Goal: Entertainment & Leisure: Consume media (video, audio)

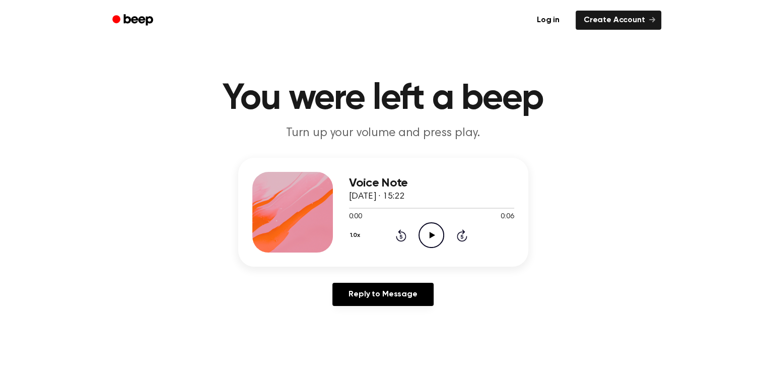
click at [425, 236] on icon "Play Audio" at bounding box center [431, 235] width 26 height 26
click at [437, 231] on icon "Play Audio" at bounding box center [431, 235] width 26 height 26
click at [430, 233] on icon at bounding box center [433, 235] width 6 height 7
click at [425, 237] on icon "Play Audio" at bounding box center [431, 235] width 26 height 26
click at [428, 232] on icon "Play Audio" at bounding box center [431, 235] width 26 height 26
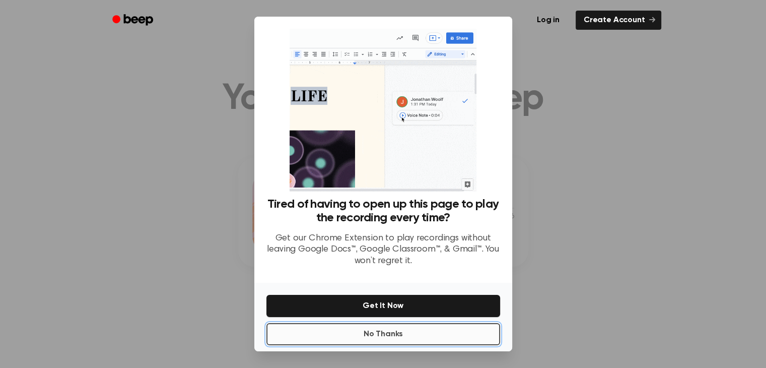
click at [399, 333] on button "No Thanks" at bounding box center [383, 334] width 234 height 22
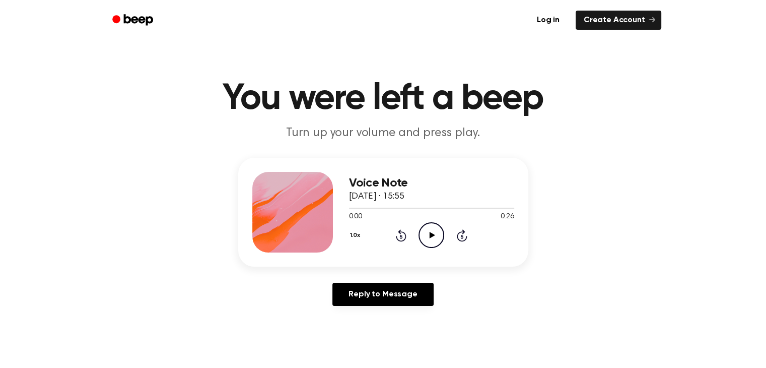
click at [433, 236] on icon "Play Audio" at bounding box center [431, 235] width 26 height 26
click at [429, 238] on icon "Play Audio" at bounding box center [431, 235] width 26 height 26
click at [429, 232] on icon "Play Audio" at bounding box center [431, 235] width 26 height 26
